Goal: Task Accomplishment & Management: Manage account settings

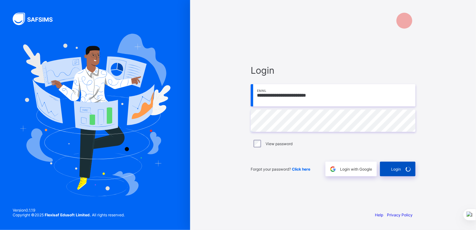
click at [394, 167] on span "Login" at bounding box center [396, 168] width 10 height 5
click at [403, 170] on span at bounding box center [408, 168] width 15 height 15
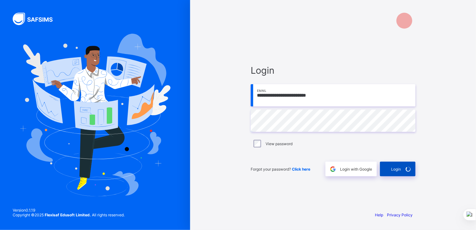
click at [403, 170] on span at bounding box center [408, 168] width 15 height 15
click at [393, 166] on span "Login" at bounding box center [396, 168] width 10 height 5
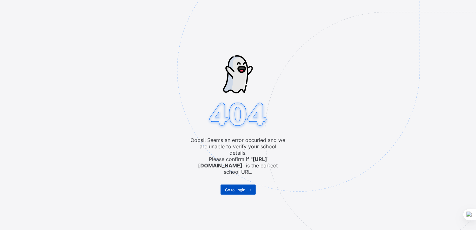
click at [236, 187] on span "Go to Login" at bounding box center [235, 189] width 20 height 5
